Goal: Information Seeking & Learning: Understand process/instructions

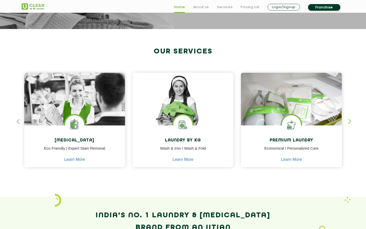
scroll to position [167, 0]
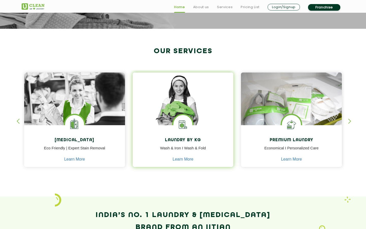
click at [189, 117] on img at bounding box center [182, 124] width 19 height 19
click at [189, 115] on img at bounding box center [182, 124] width 19 height 19
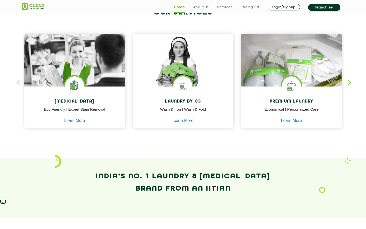
scroll to position [206, 0]
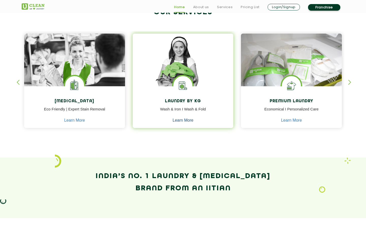
click at [183, 119] on link "Learn More" at bounding box center [183, 120] width 21 height 5
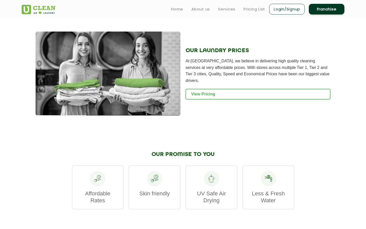
scroll to position [667, 0]
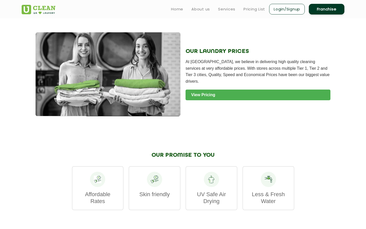
click at [201, 89] on link "View Pricing" at bounding box center [257, 94] width 145 height 11
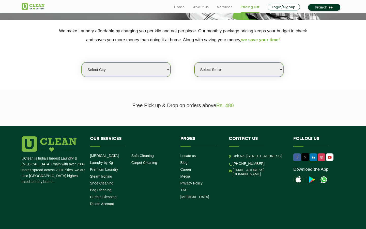
scroll to position [98, 0]
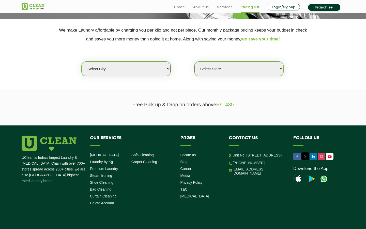
click at [147, 66] on select "Select city [GEOGRAPHIC_DATA] [GEOGRAPHIC_DATA] [GEOGRAPHIC_DATA] [GEOGRAPHIC_D…" at bounding box center [126, 68] width 89 height 14
select select "1"
click at [82, 61] on select "Select city [GEOGRAPHIC_DATA] [GEOGRAPHIC_DATA] [GEOGRAPHIC_DATA] [GEOGRAPHIC_D…" at bounding box center [126, 68] width 89 height 14
click at [239, 71] on select "Select Store" at bounding box center [238, 68] width 89 height 14
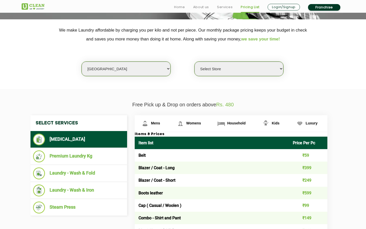
select select "52"
click at [194, 61] on select "Select Store [GEOGRAPHIC_DATA] [GEOGRAPHIC_DATA] 2 [GEOGRAPHIC_DATA] [GEOGRAPHI…" at bounding box center [238, 68] width 89 height 14
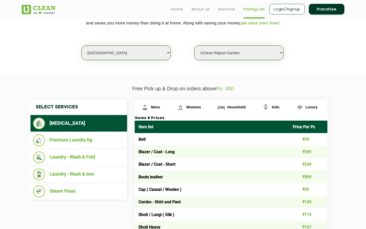
scroll to position [0, 0]
